Goal: Navigation & Orientation: Find specific page/section

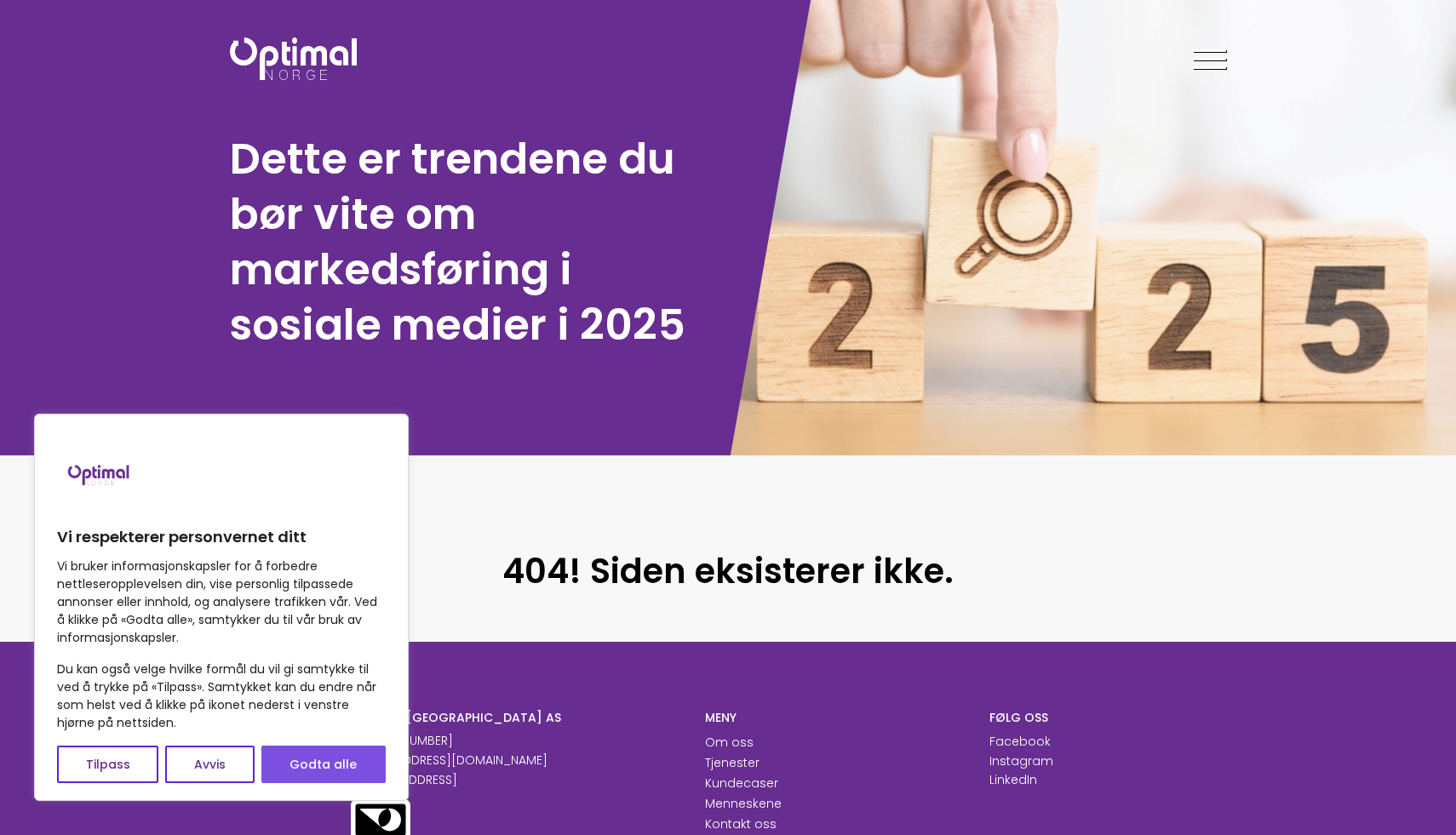
click at [349, 751] on button "Godta alle" at bounding box center [323, 764] width 125 height 38
checkbox input "true"
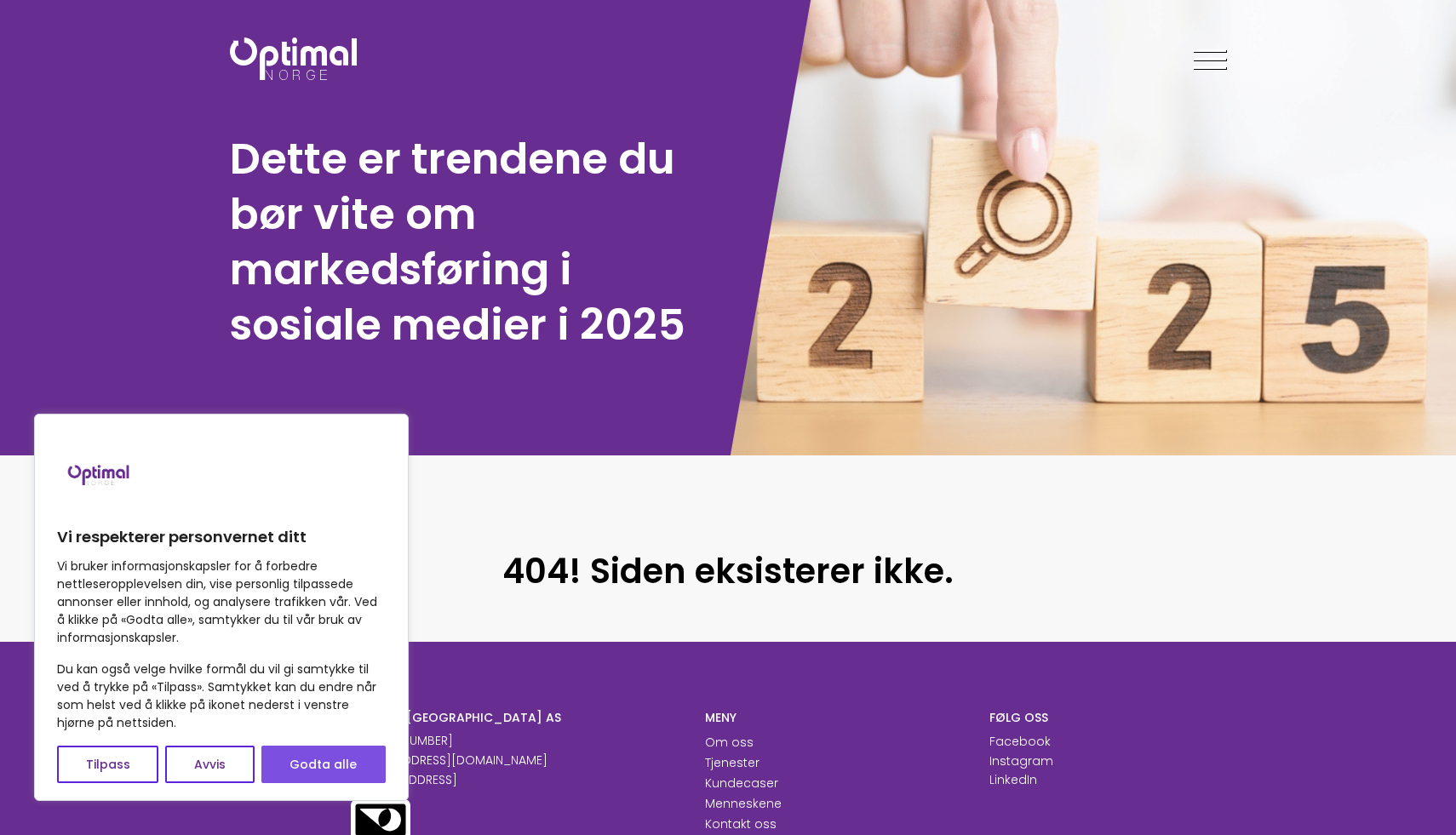
checkbox input "true"
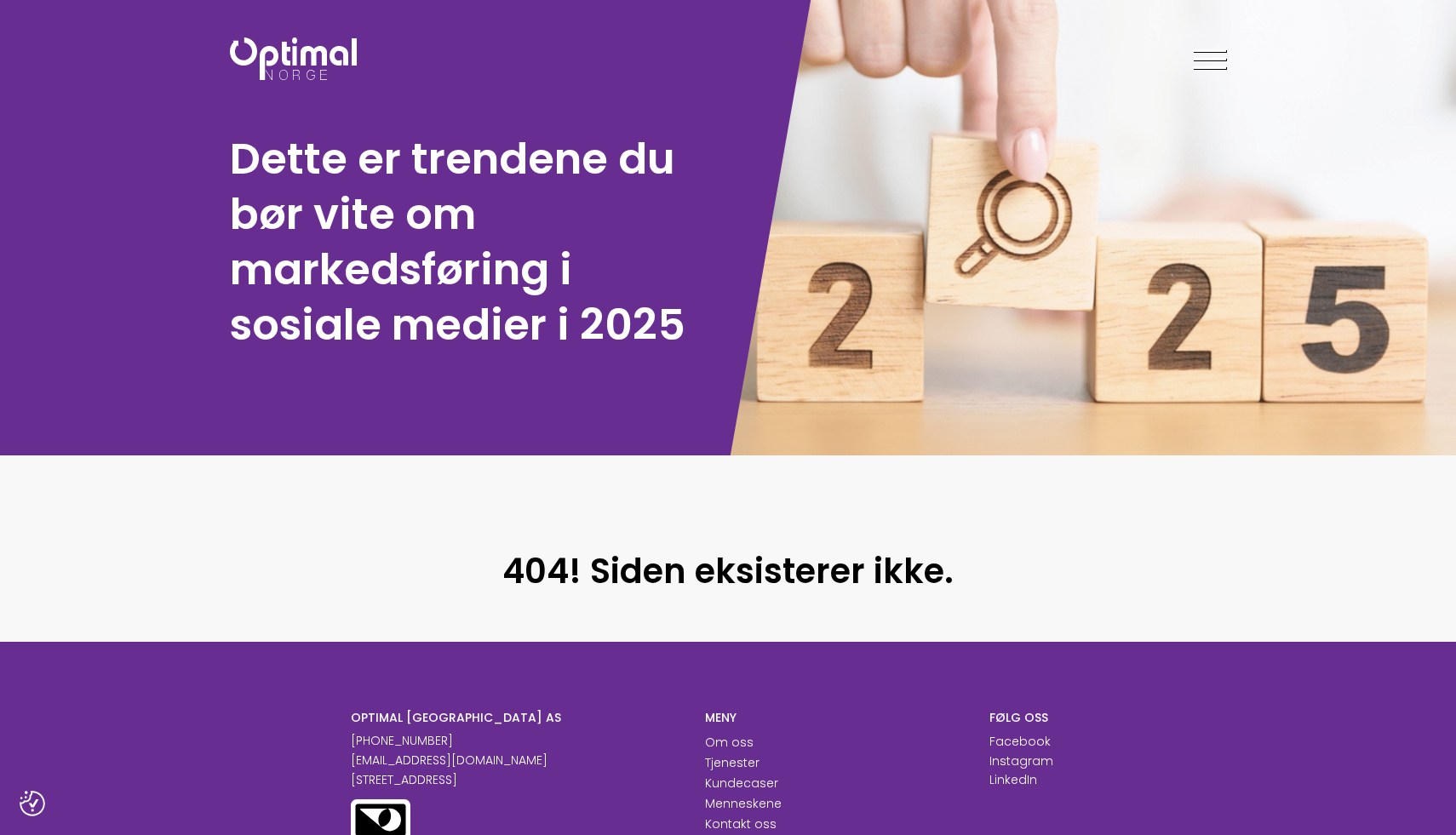
click at [1219, 61] on div at bounding box center [1209, 62] width 33 height 43
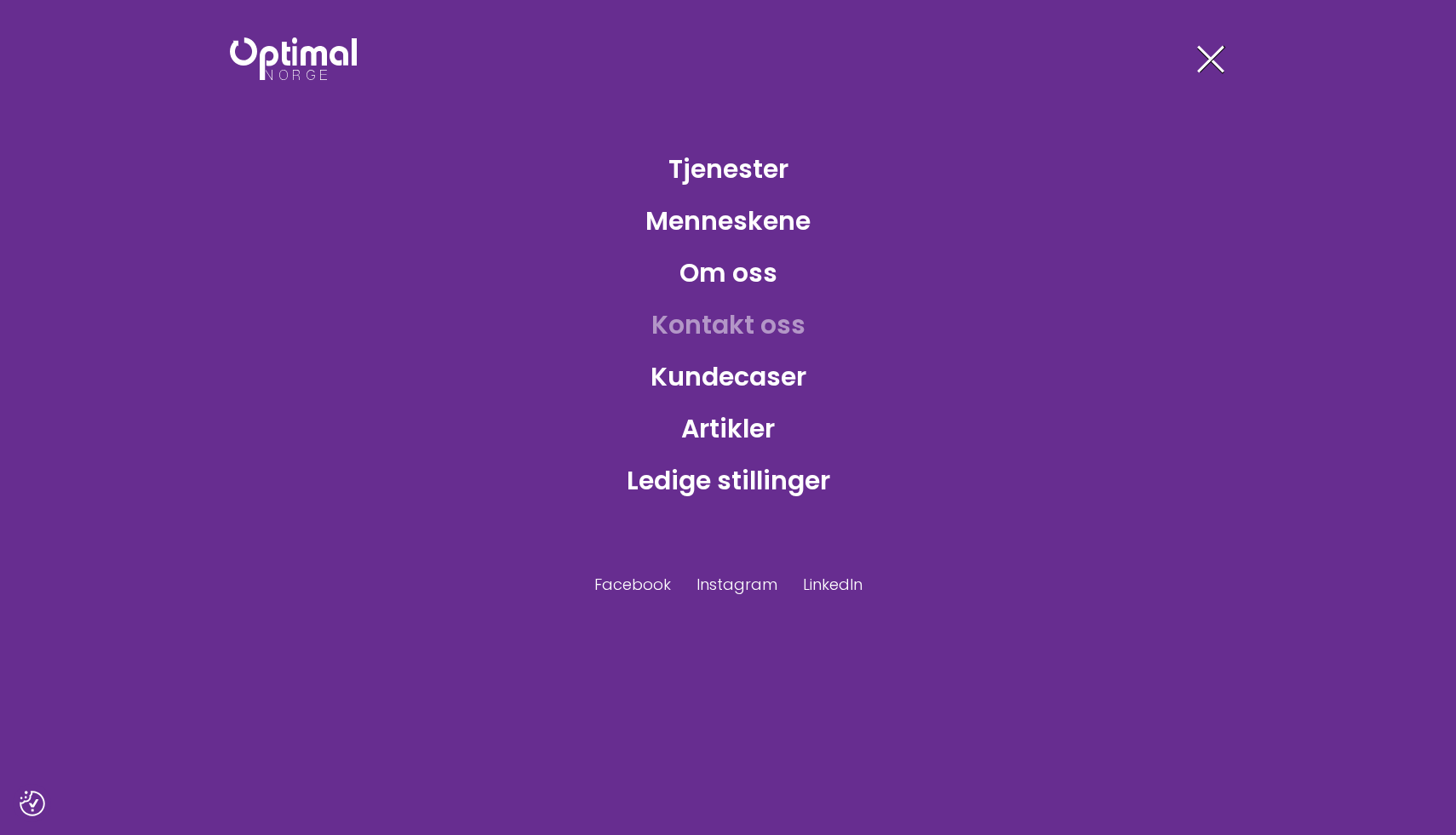
click at [735, 321] on link "Kontakt oss" at bounding box center [728, 325] width 181 height 56
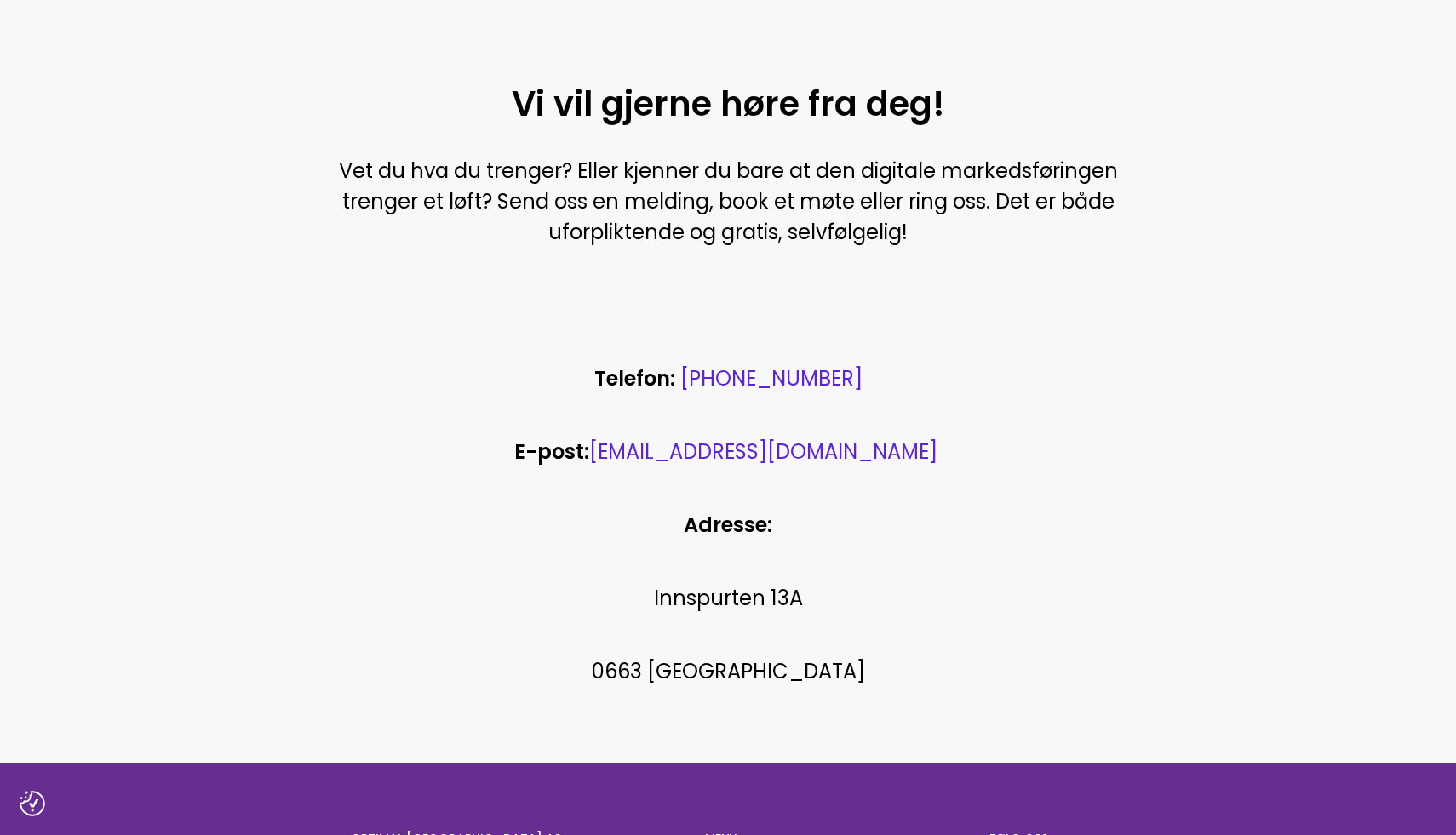
scroll to position [853, 0]
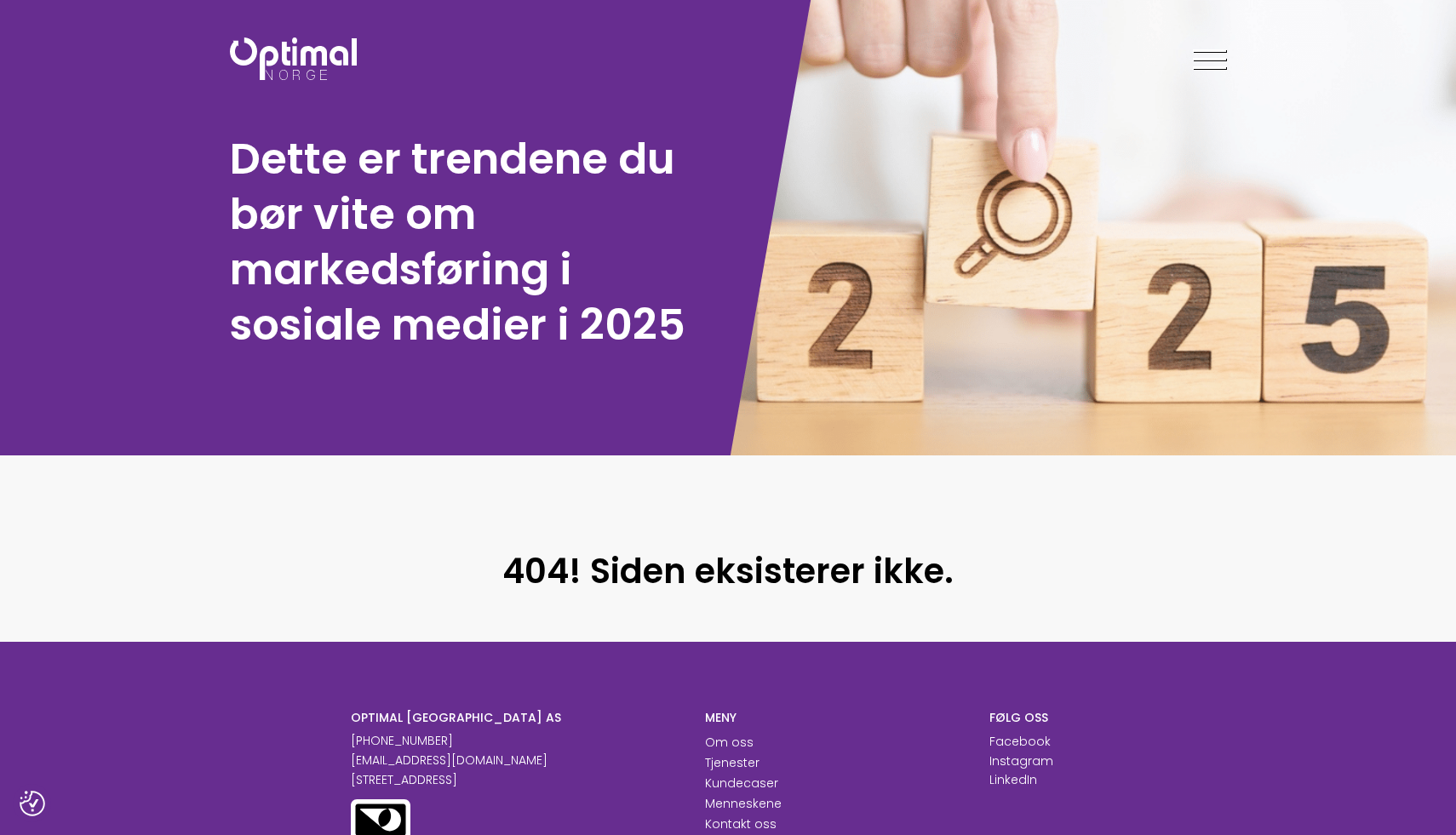
click at [1196, 28] on header "Tjenester Menneskene Om oss Kontakt oss Kundecaser Artikler Ledige stillinger F…" at bounding box center [728, 55] width 1456 height 111
click at [1199, 51] on span at bounding box center [1209, 51] width 33 height 3
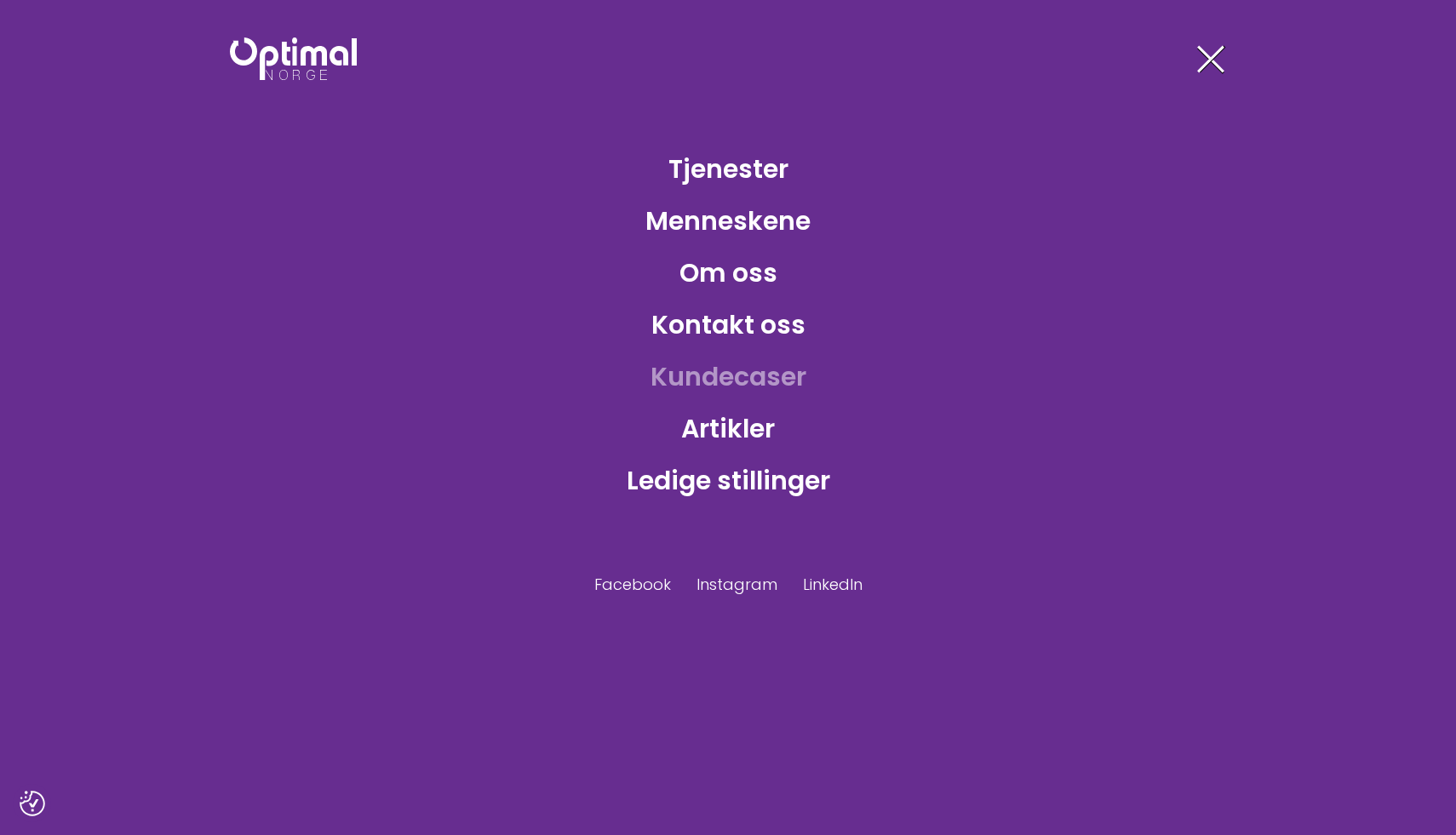
click at [744, 366] on link "Kundecaser" at bounding box center [728, 377] width 183 height 56
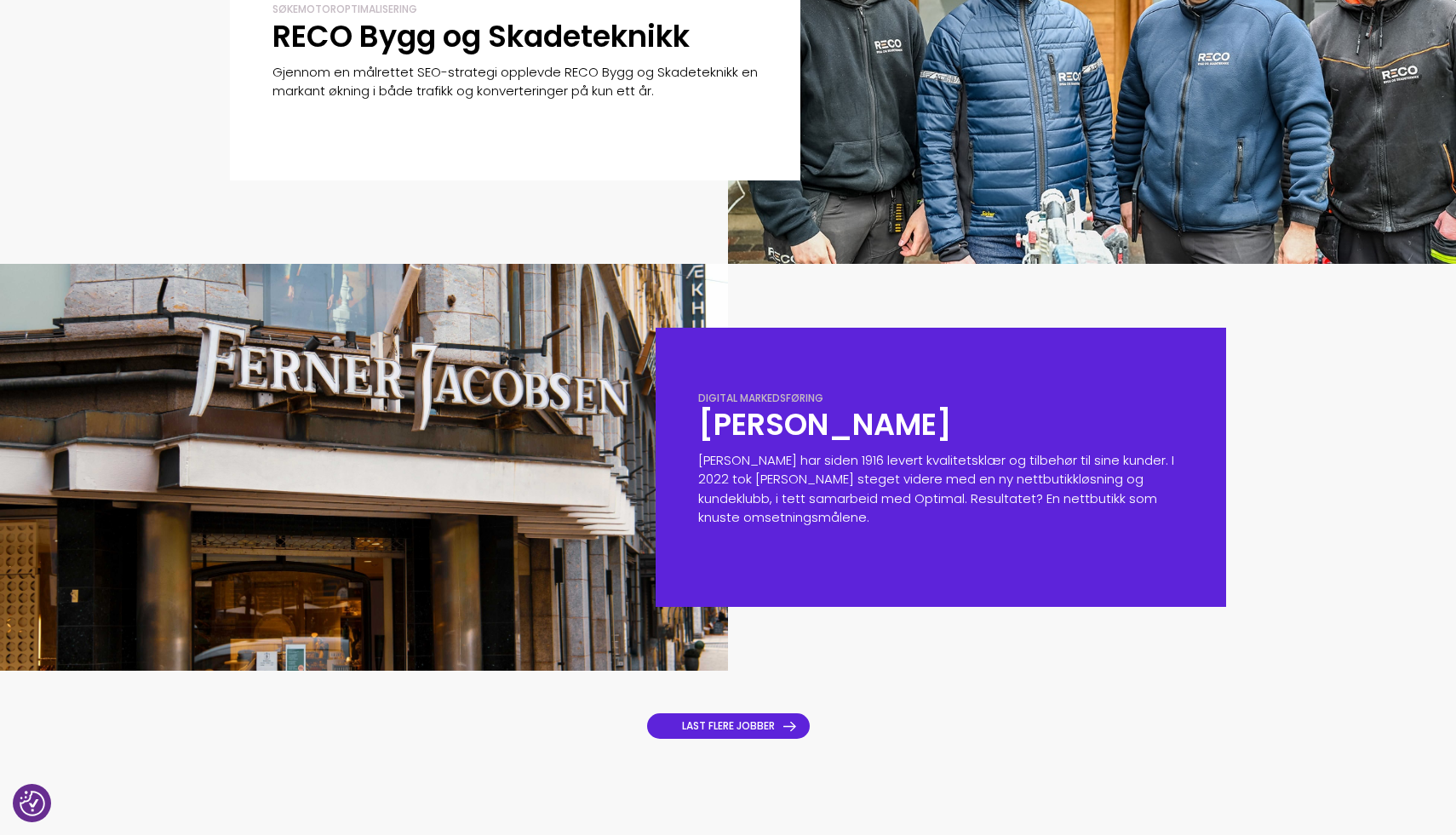
scroll to position [1068, 0]
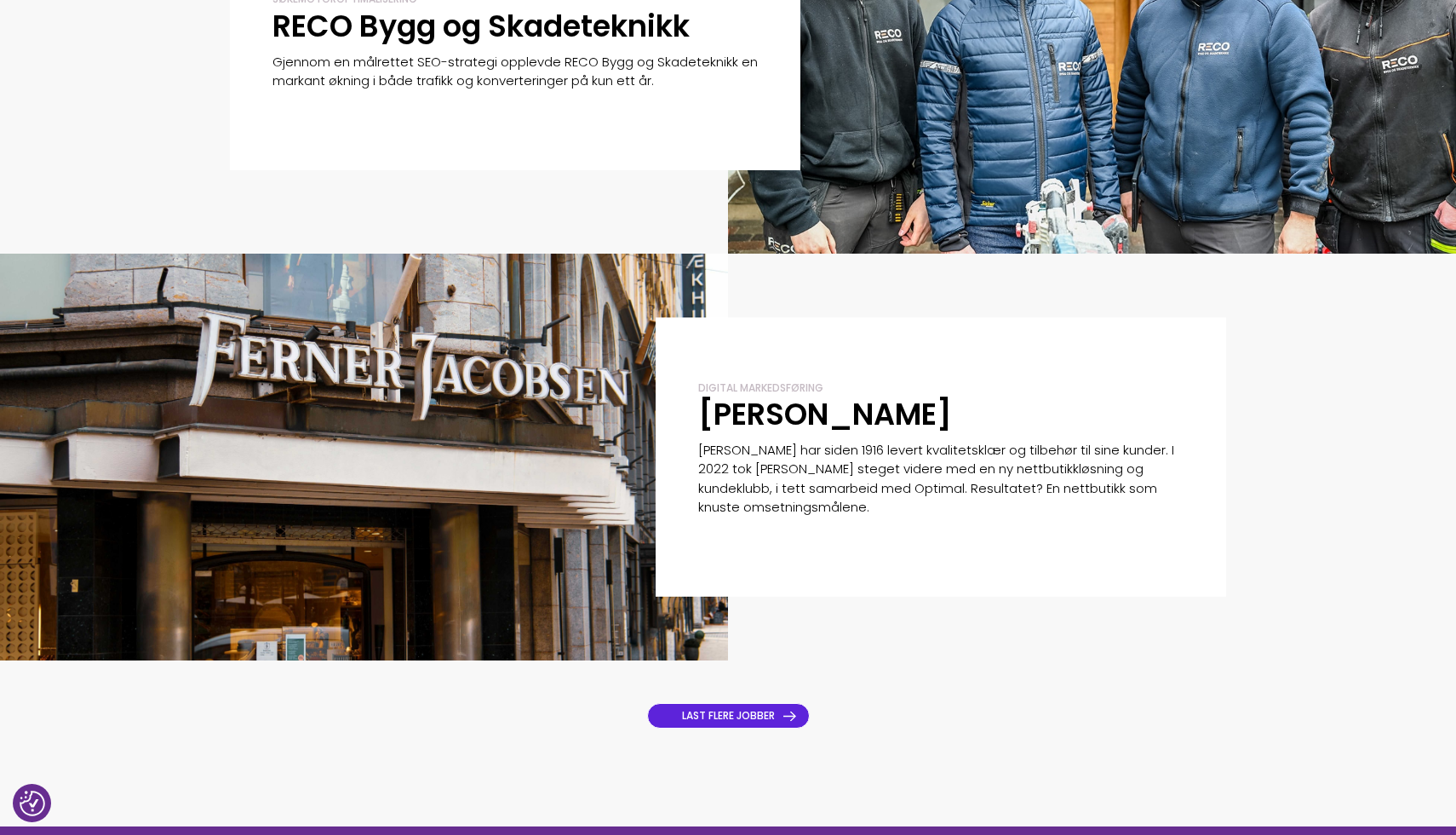
click at [800, 710] on link "LAST FLERE JOBBER" at bounding box center [728, 716] width 162 height 26
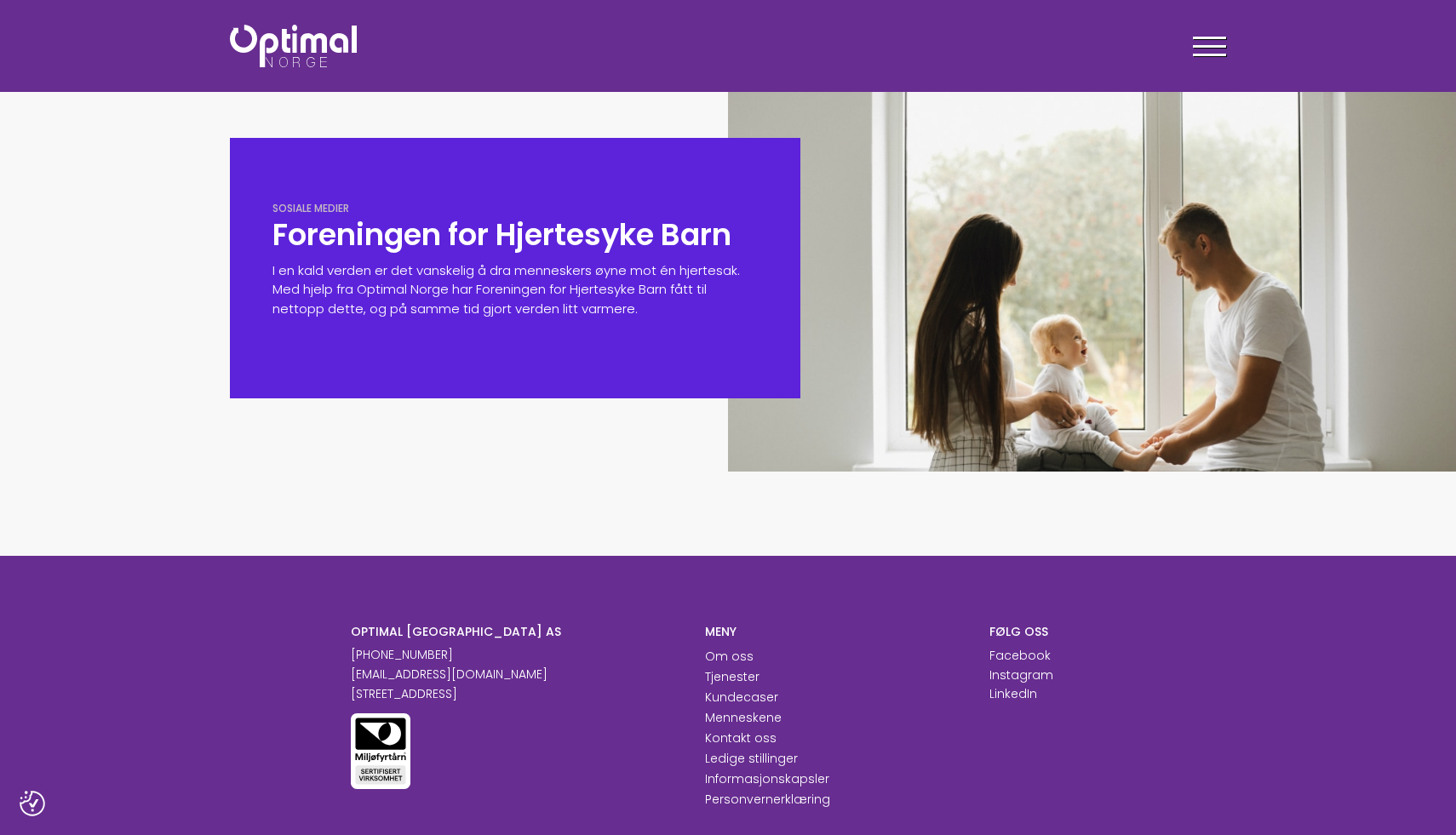
scroll to position [0, 0]
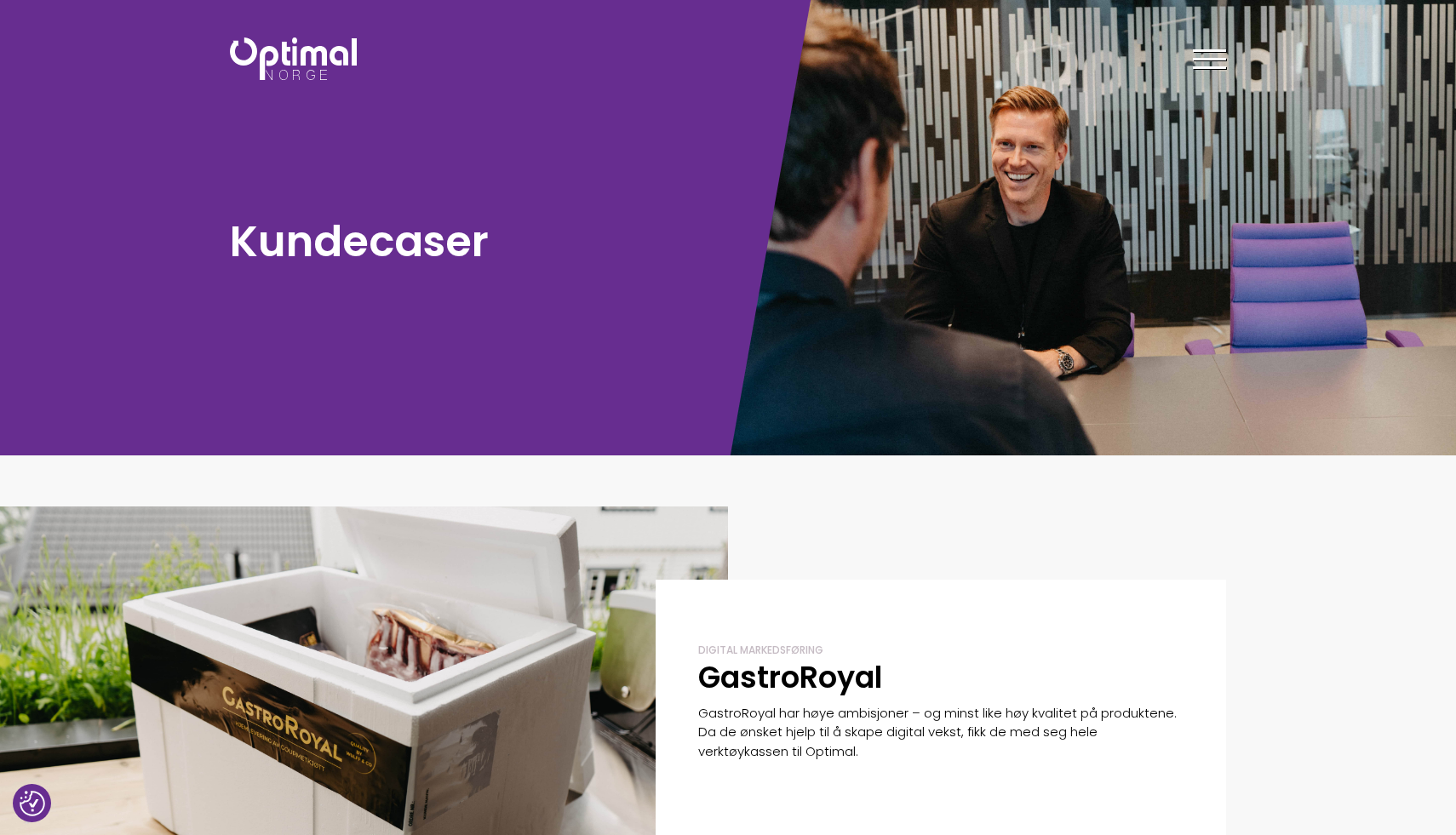
click at [262, 48] on img at bounding box center [293, 59] width 127 height 43
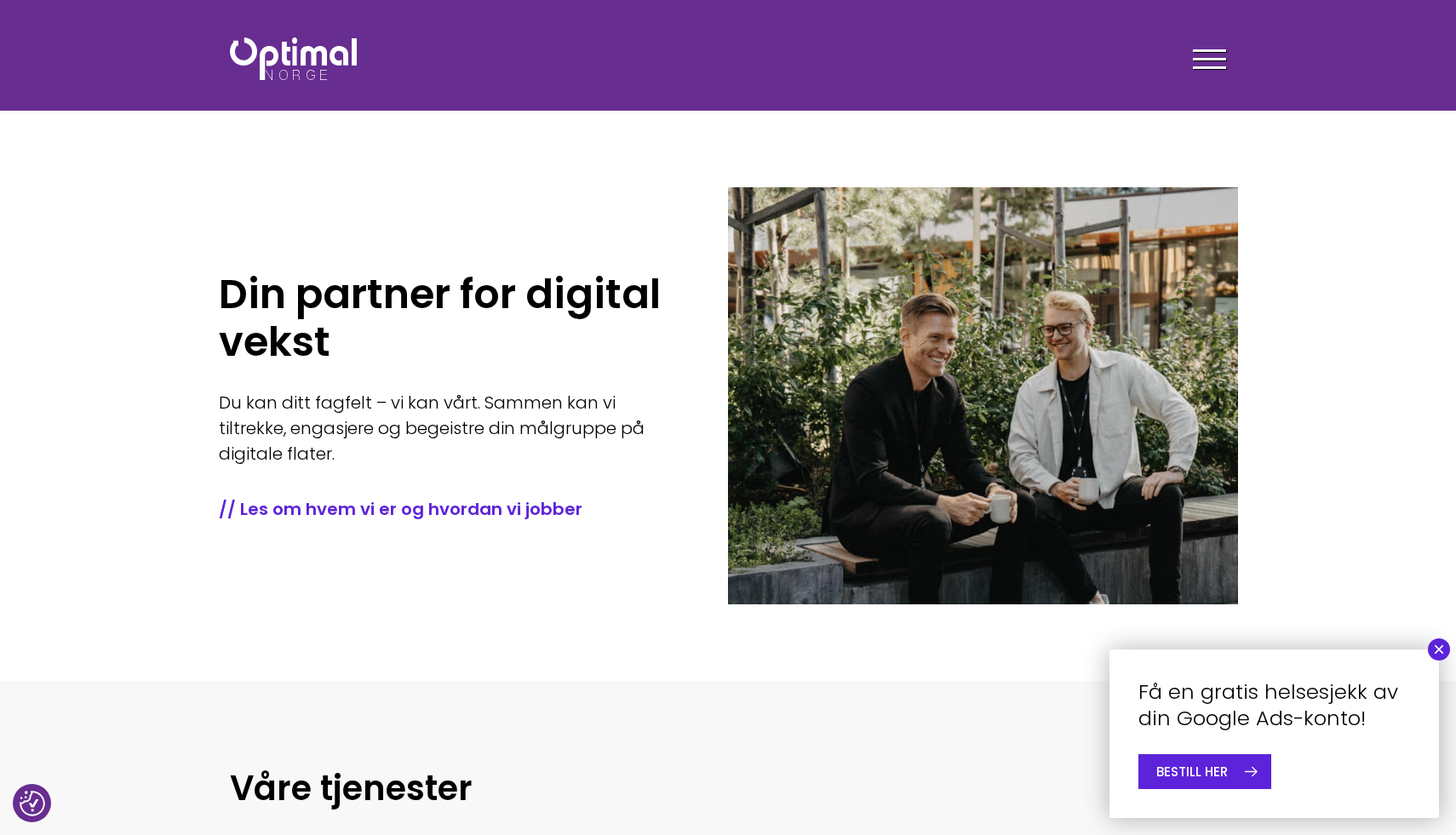
click at [307, 78] on img at bounding box center [293, 59] width 127 height 43
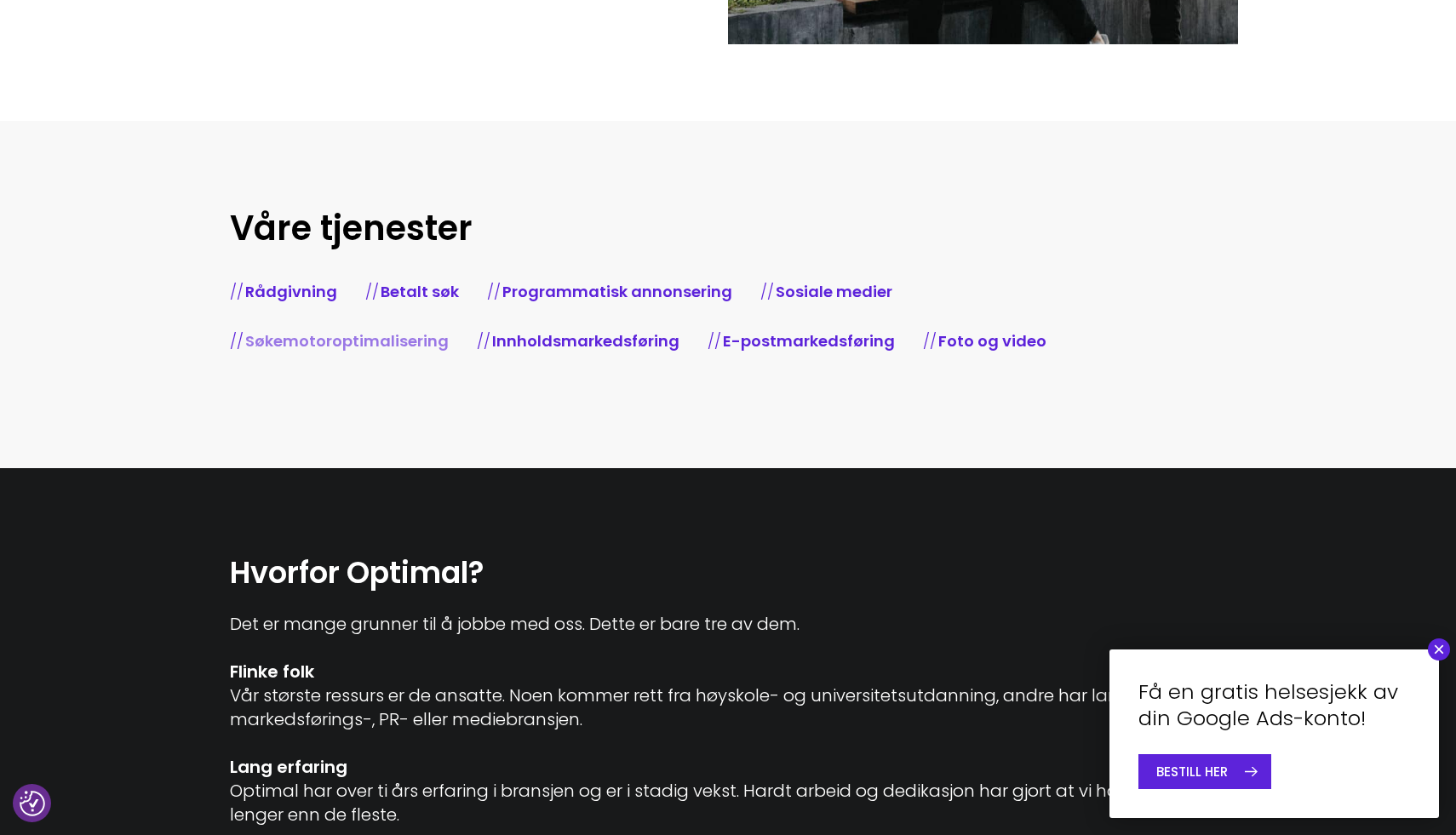
scroll to position [562, 0]
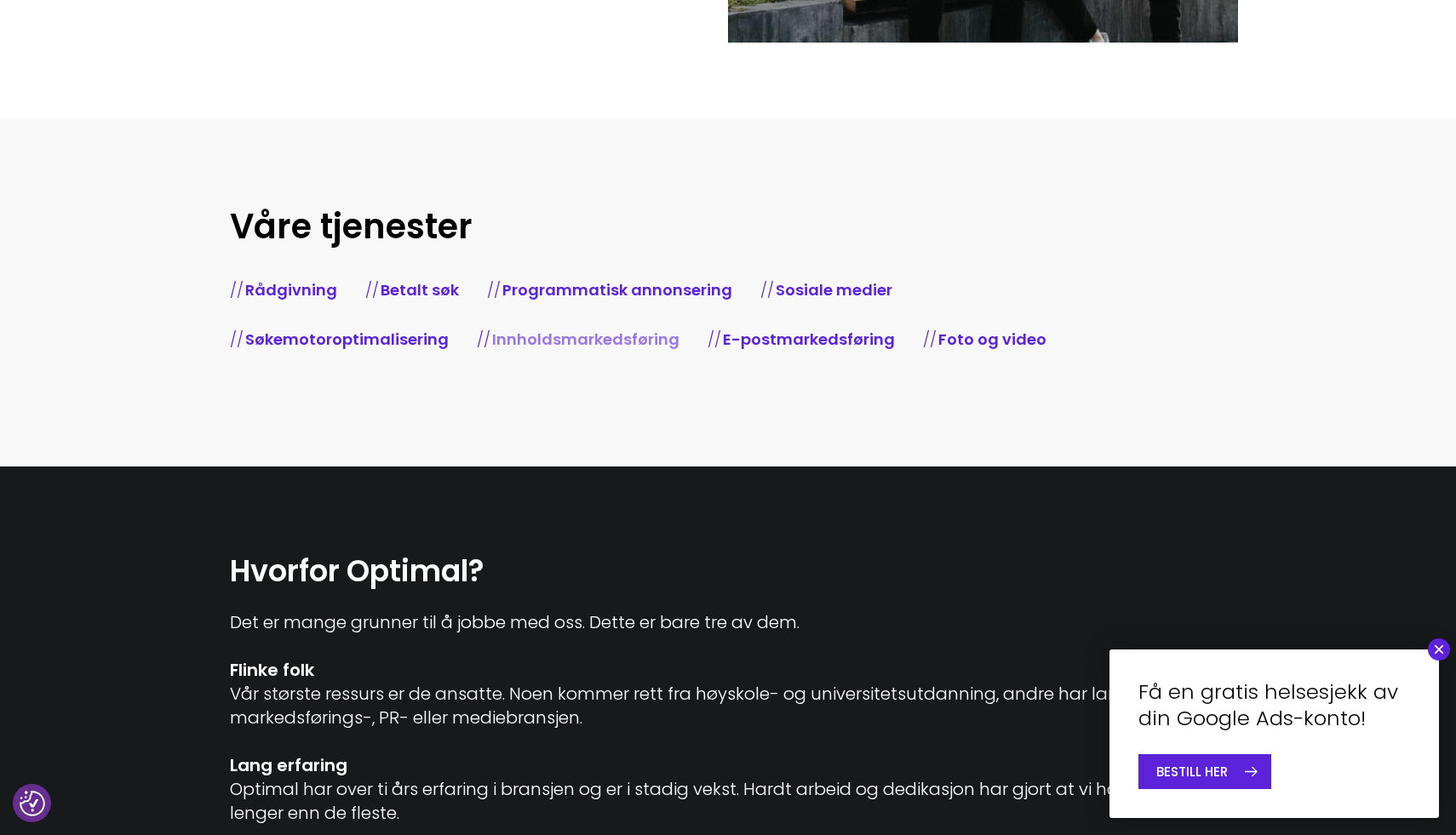
click at [592, 335] on link "Innholdsmarkedsføring" at bounding box center [586, 339] width 187 height 21
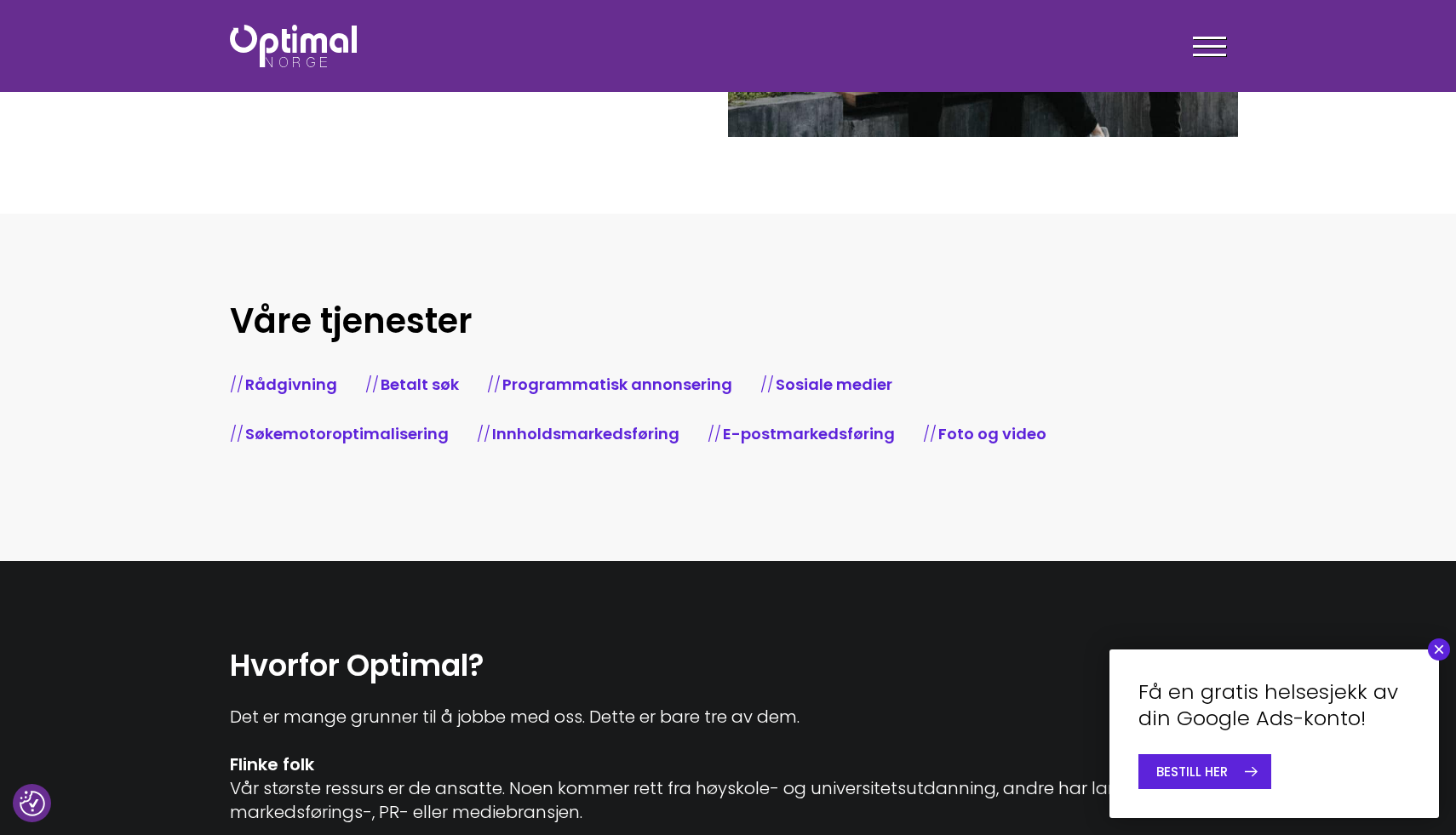
scroll to position [464, 0]
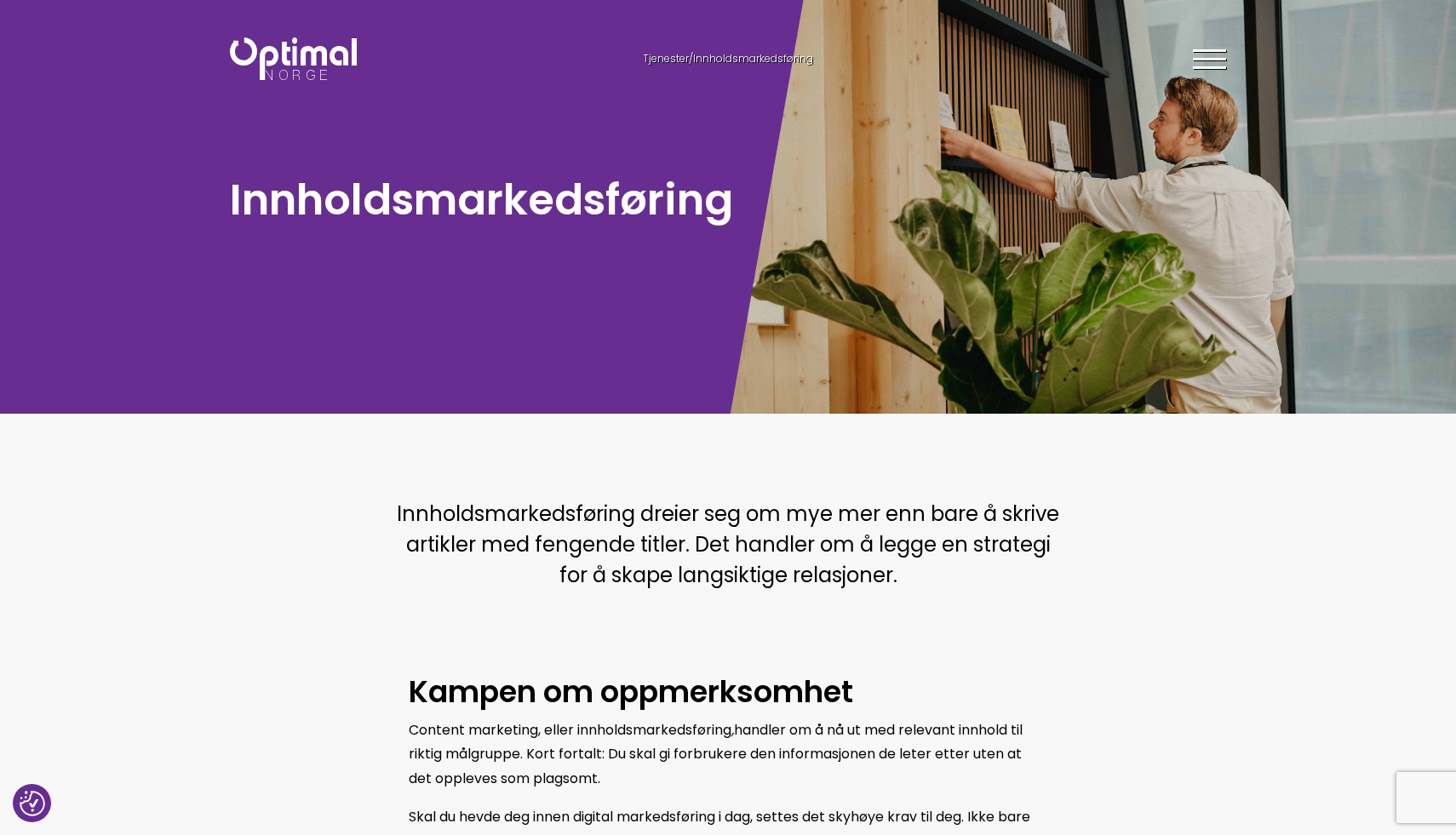
scroll to position [101, 0]
